Goal: Navigation & Orientation: Find specific page/section

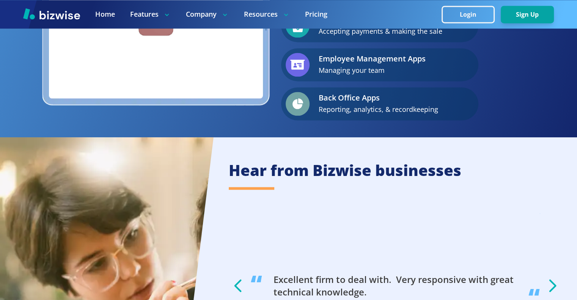
scroll to position [867, 0]
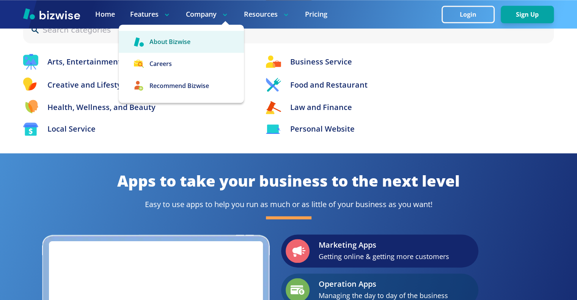
click at [181, 41] on link "About Bizwise" at bounding box center [181, 42] width 125 height 22
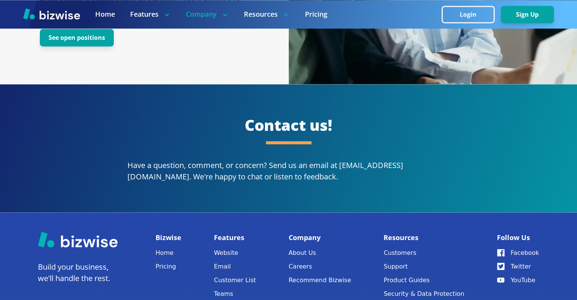
scroll to position [1366, 0]
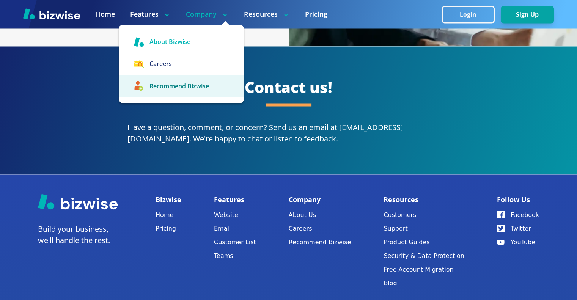
click at [184, 91] on link "Recommend Bizwise" at bounding box center [181, 86] width 125 height 22
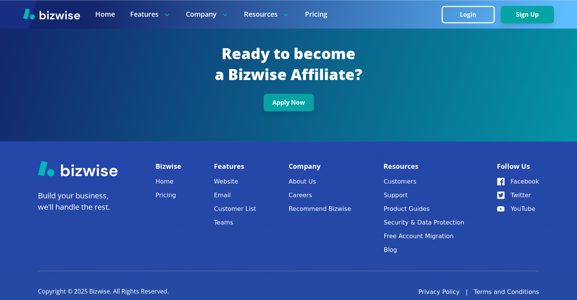
scroll to position [1344, 0]
